Goal: Go to known website: Go to known website

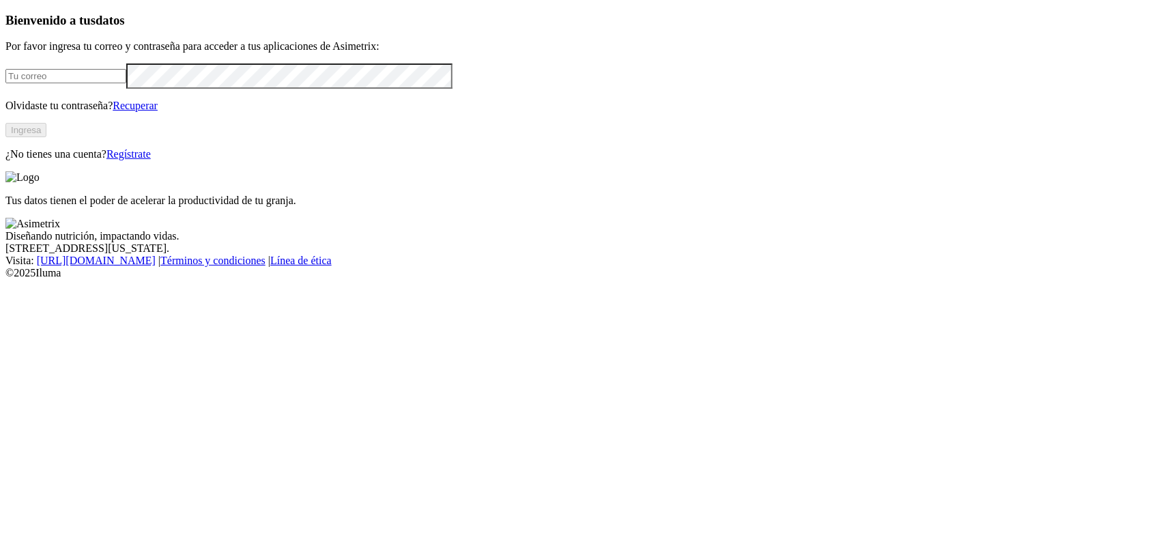
type input "[PERSON_NAME][EMAIL_ADDRESS][DOMAIN_NAME]"
click at [46, 137] on button "Ingresa" at bounding box center [25, 130] width 41 height 14
